Goal: Transaction & Acquisition: Purchase product/service

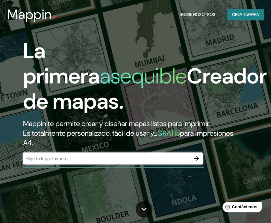
click at [142, 165] on div "​" at bounding box center [113, 158] width 180 height 13
click at [141, 161] on input "text" at bounding box center [107, 158] width 168 height 7
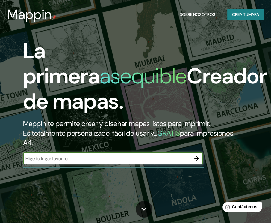
paste input "[STREET_ADDRESS]"
type input "[STREET_ADDRESS]"
click at [196, 160] on icon "button" at bounding box center [196, 158] width 7 height 7
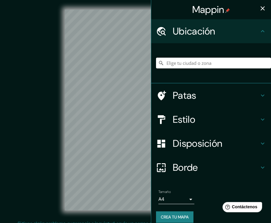
click at [173, 63] on input "Elige tu ciudad o zona" at bounding box center [213, 63] width 115 height 11
paste input "[STREET_ADDRESS]"
type input "[STREET_ADDRESS]"
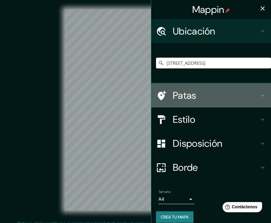
click at [259, 93] on icon at bounding box center [262, 95] width 7 height 7
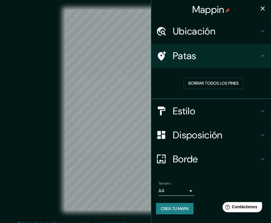
click at [260, 57] on icon at bounding box center [262, 55] width 7 height 7
click at [265, 55] on icon at bounding box center [262, 55] width 7 height 7
click at [265, 109] on icon at bounding box center [262, 110] width 7 height 7
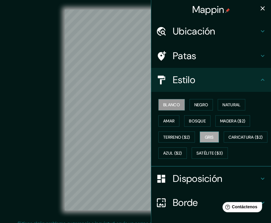
click at [200, 137] on button "Gris" at bounding box center [209, 136] width 19 height 11
click at [170, 101] on font "Blanco" at bounding box center [171, 105] width 17 height 8
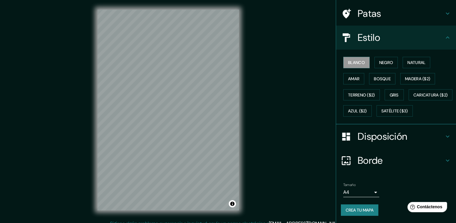
click at [271, 135] on font "Disposición" at bounding box center [382, 136] width 49 height 13
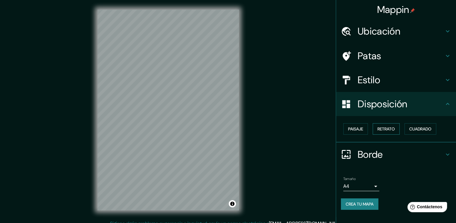
click at [271, 129] on font "Retrato" at bounding box center [386, 128] width 17 height 5
click at [271, 128] on button "Paisaje" at bounding box center [355, 128] width 25 height 11
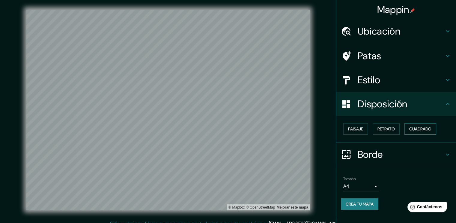
click at [271, 126] on font "Cuadrado" at bounding box center [420, 128] width 22 height 5
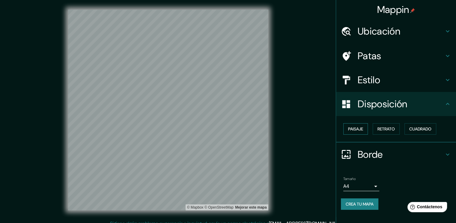
click at [271, 130] on font "Paisaje" at bounding box center [355, 128] width 15 height 5
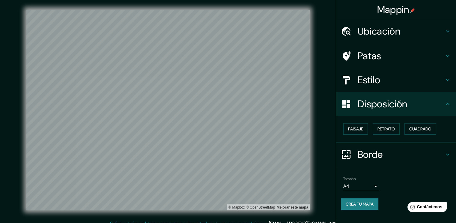
click at [271, 78] on h4 "Estilo" at bounding box center [401, 80] width 86 height 12
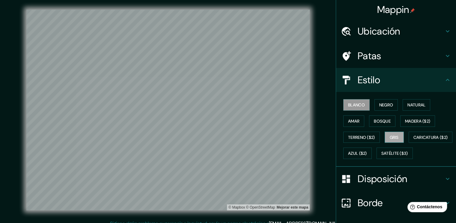
click at [271, 136] on font "Gris" at bounding box center [394, 136] width 9 height 5
click at [271, 118] on font "Amar" at bounding box center [353, 120] width 11 height 5
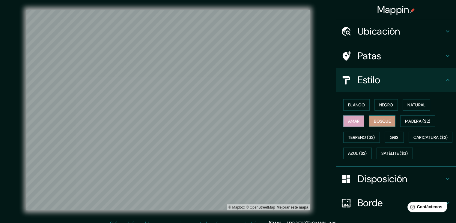
click at [271, 118] on font "Bosque" at bounding box center [382, 120] width 17 height 5
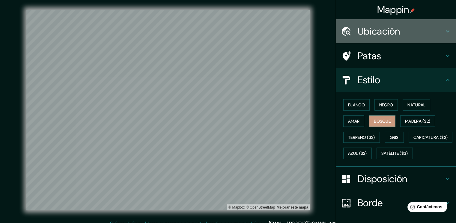
click at [271, 30] on icon at bounding box center [447, 31] width 7 height 7
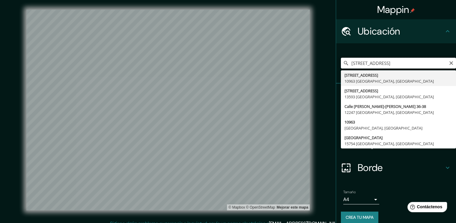
click at [271, 60] on input "[STREET_ADDRESS]" at bounding box center [398, 63] width 115 height 11
click at [271, 63] on input "[STREET_ADDRESS]" at bounding box center [398, 63] width 115 height 11
